Goal: Find specific page/section: Find specific page/section

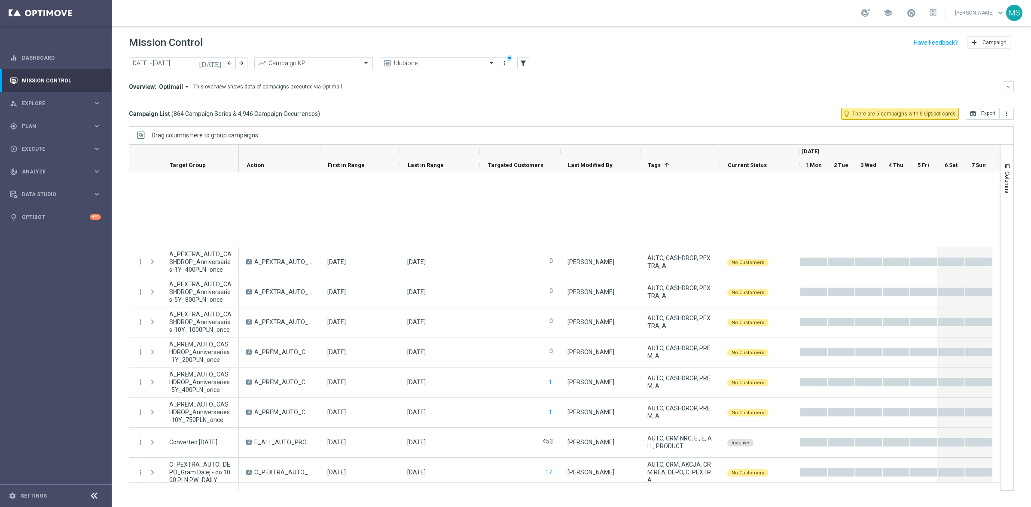
scroll to position [752, 0]
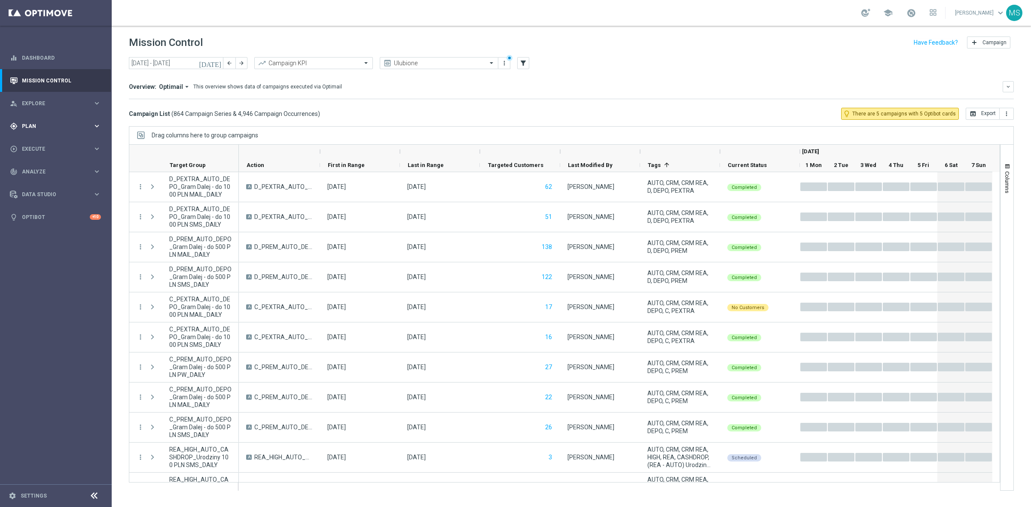
click at [26, 127] on span "Plan" at bounding box center [57, 126] width 71 height 5
click at [43, 172] on span "Templates" at bounding box center [53, 169] width 61 height 5
click at [44, 183] on link "Optimail" at bounding box center [58, 182] width 63 height 7
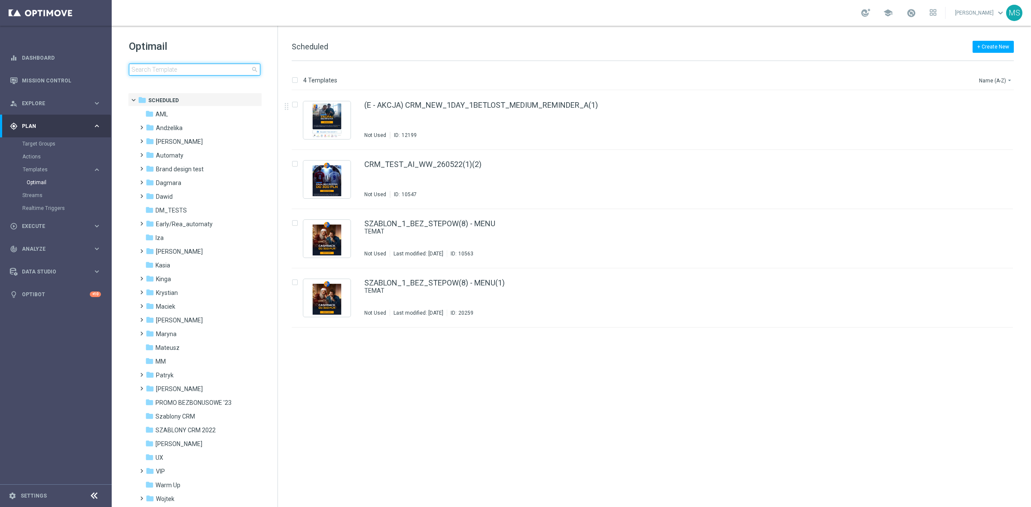
click at [192, 70] on input at bounding box center [194, 70] width 131 height 12
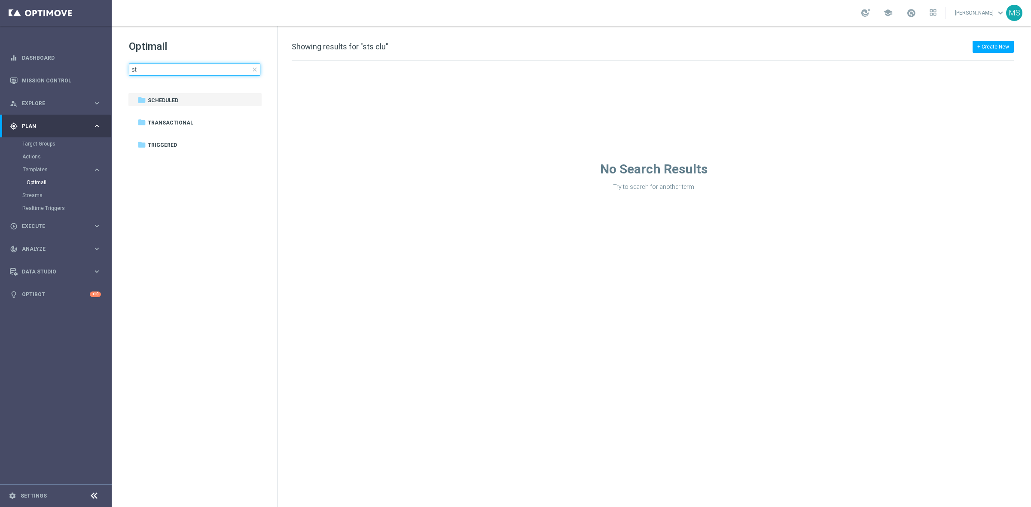
type input "s"
type input "c"
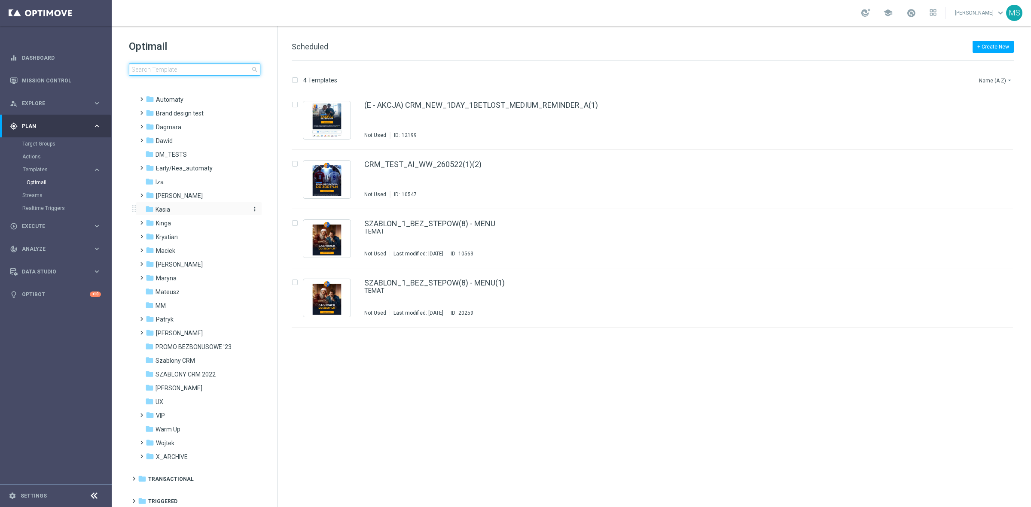
scroll to position [57, 0]
click at [213, 372] on span "SZABLONY CRM 2022" at bounding box center [186, 374] width 60 height 8
